Goal: Task Accomplishment & Management: Manage account settings

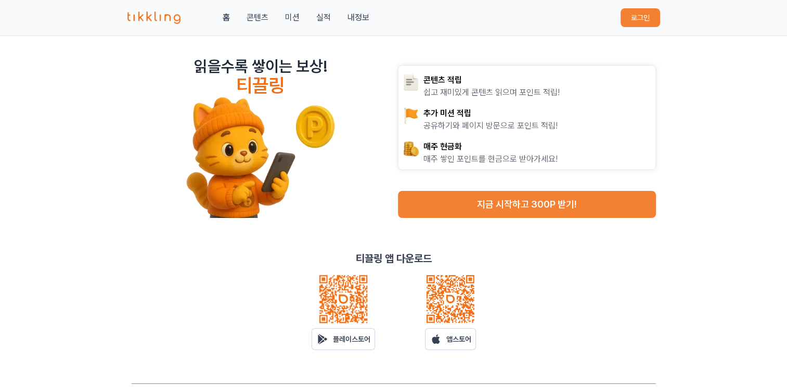
click at [628, 17] on button "로그인" at bounding box center [641, 17] width 40 height 19
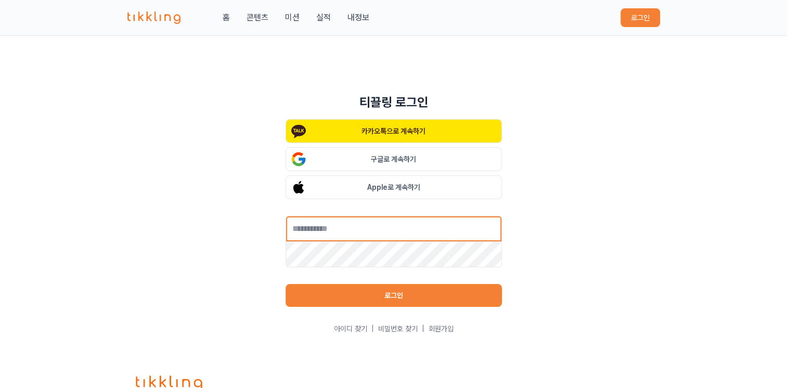
click at [387, 225] on input "text" at bounding box center [394, 229] width 216 height 26
type input "**********"
click at [397, 291] on button "로그인" at bounding box center [394, 295] width 216 height 23
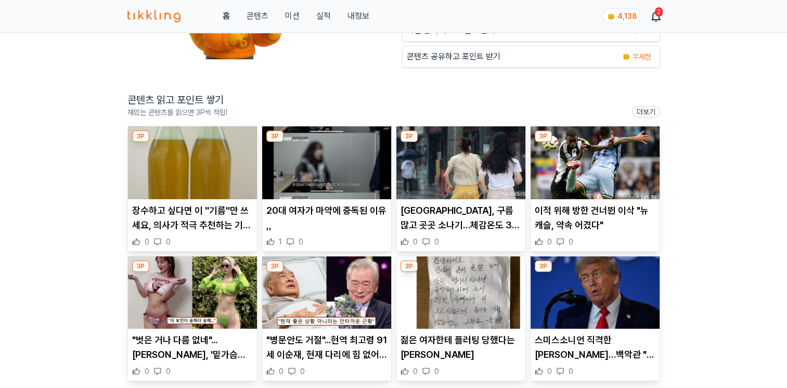
scroll to position [156, 0]
click at [191, 169] on img at bounding box center [192, 162] width 129 height 73
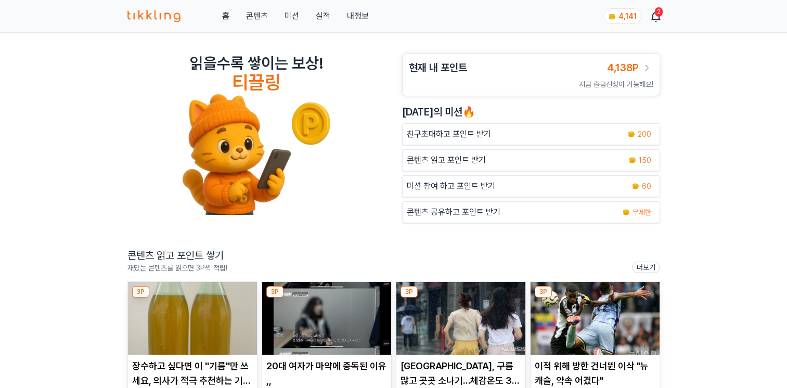
scroll to position [156, 0]
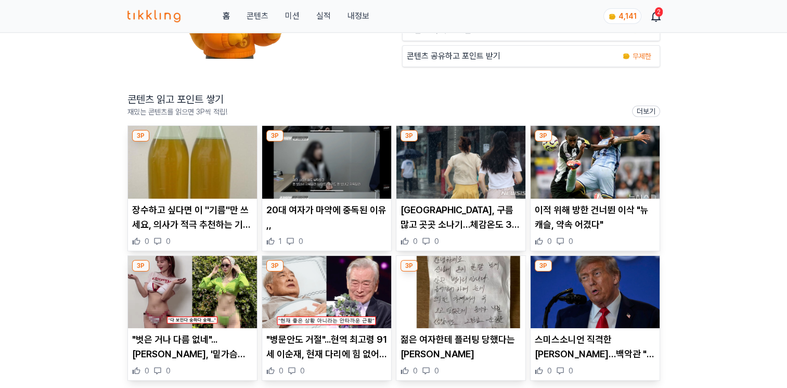
click at [368, 172] on img at bounding box center [326, 162] width 129 height 73
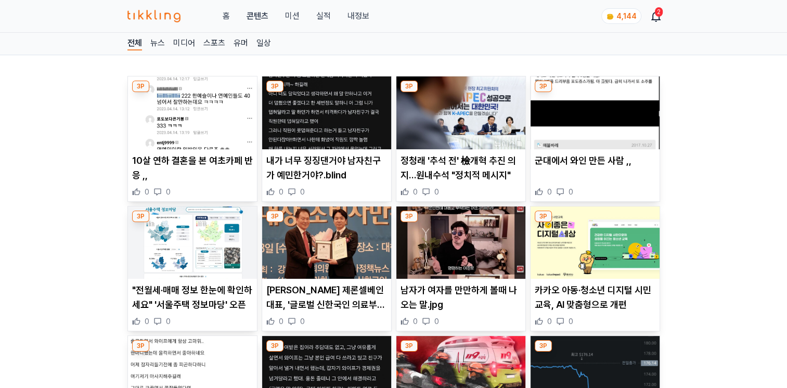
click at [191, 134] on img at bounding box center [192, 112] width 129 height 73
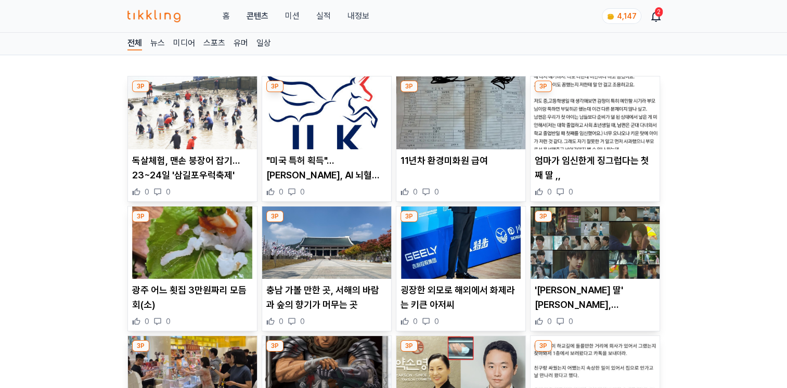
click at [185, 119] on img at bounding box center [192, 112] width 129 height 73
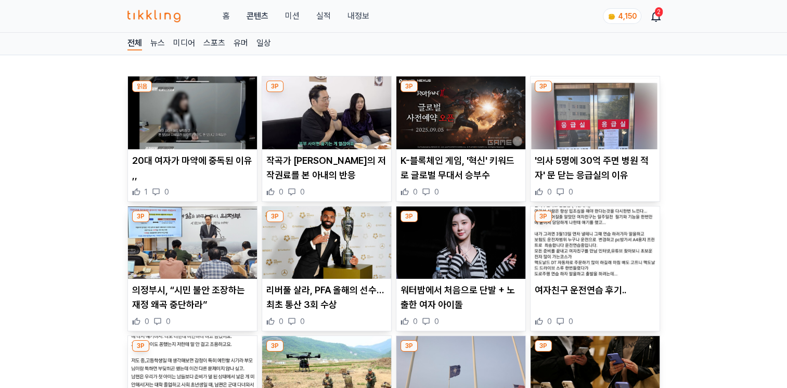
click at [572, 132] on img at bounding box center [595, 112] width 129 height 73
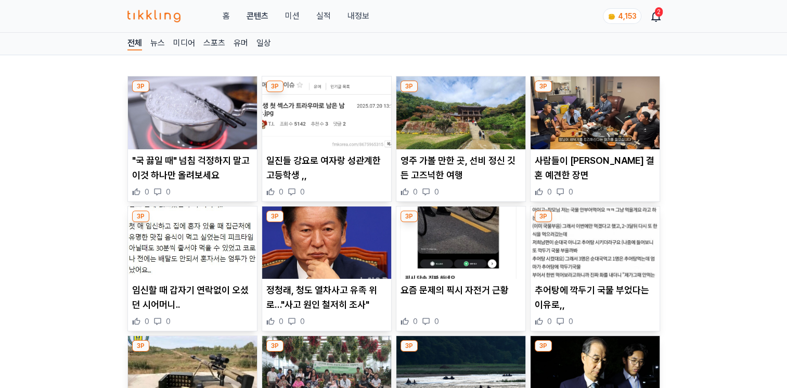
click at [597, 110] on img at bounding box center [595, 112] width 129 height 73
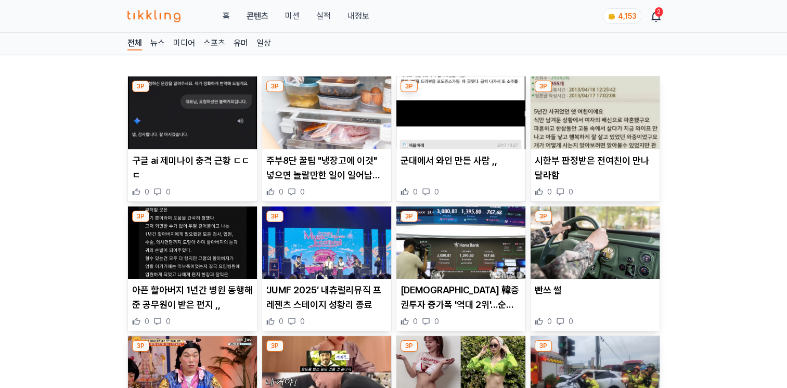
click at [653, 16] on icon at bounding box center [656, 16] width 12 height 12
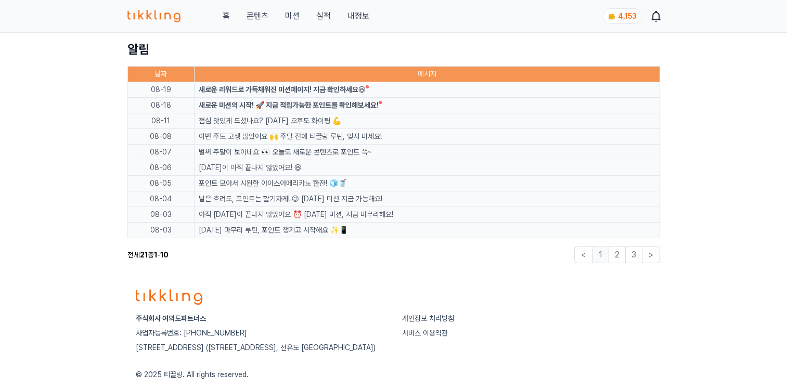
click at [356, 16] on link "내정보" at bounding box center [358, 16] width 22 height 12
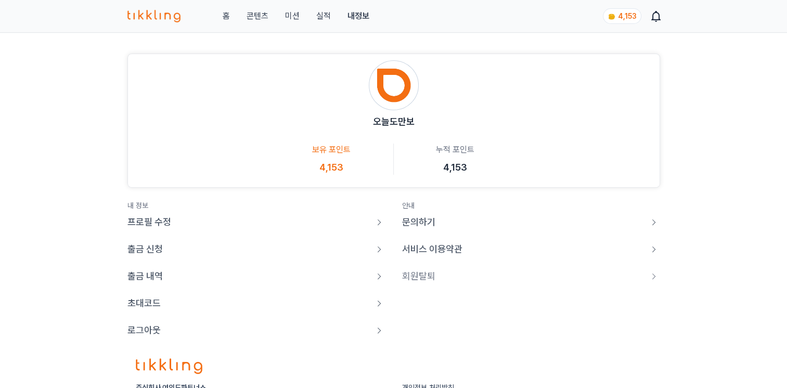
click at [148, 246] on p "출금 신청" at bounding box center [144, 249] width 35 height 15
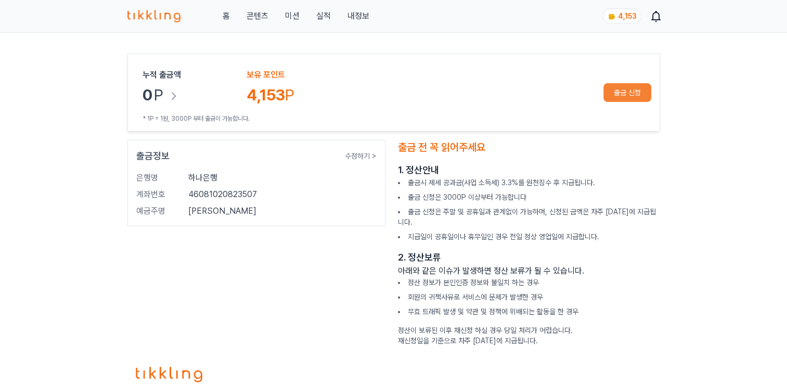
click at [643, 86] on button "출금 신청" at bounding box center [627, 92] width 48 height 19
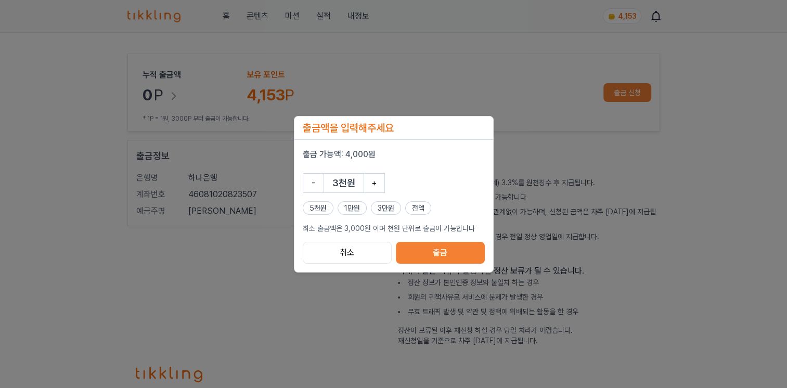
click at [376, 188] on button "+" at bounding box center [374, 183] width 21 height 20
click at [627, 288] on div "출금액을 입력해주세요 출금 가능액: 4,000원 - 4천원 + 5천원 1만원 3만원 전액 최소 출금액은 3,000원 이며 천원 단위로 출금이 …" at bounding box center [393, 194] width 787 height 388
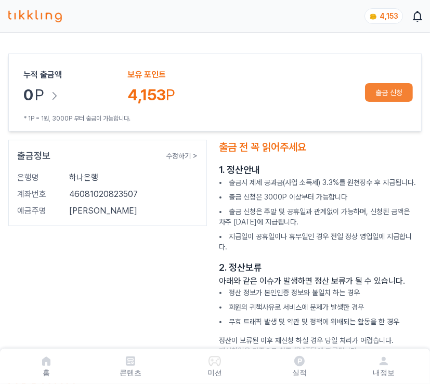
click at [365, 370] on link "내정보" at bounding box center [384, 366] width 84 height 27
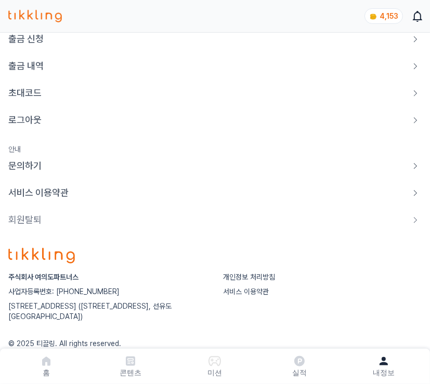
scroll to position [224, 0]
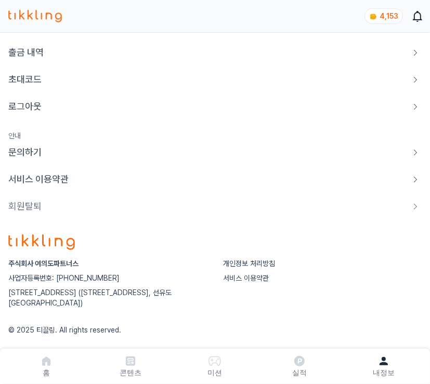
click at [23, 107] on p "로그아웃" at bounding box center [24, 106] width 33 height 15
